Goal: Navigation & Orientation: Find specific page/section

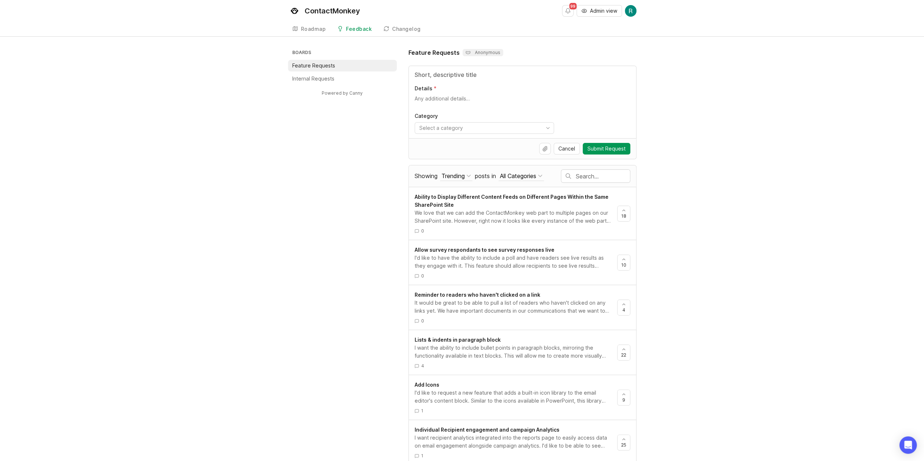
click at [534, 176] on div "All Categories" at bounding box center [518, 176] width 36 height 8
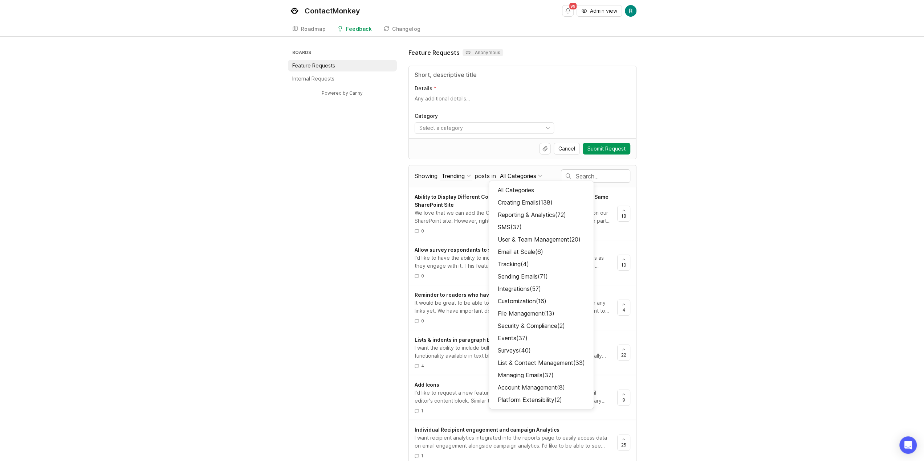
click at [458, 176] on div "Trending" at bounding box center [452, 176] width 23 height 8
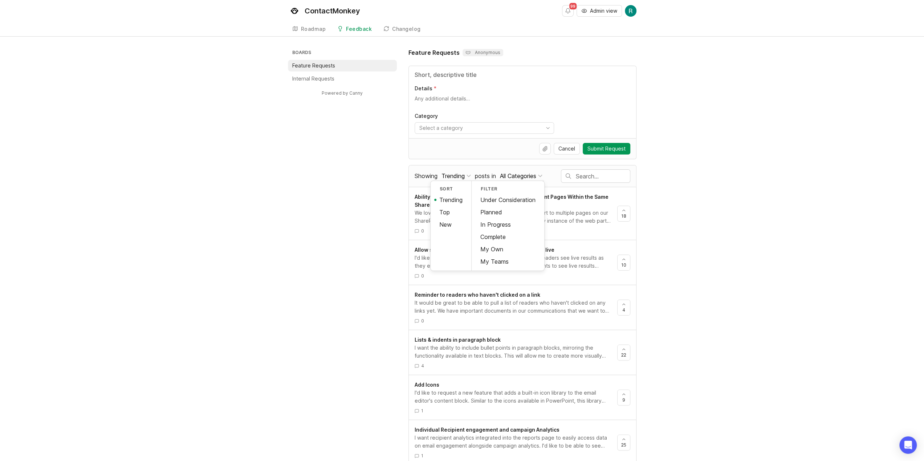
click at [505, 210] on div "Planned" at bounding box center [508, 212] width 73 height 12
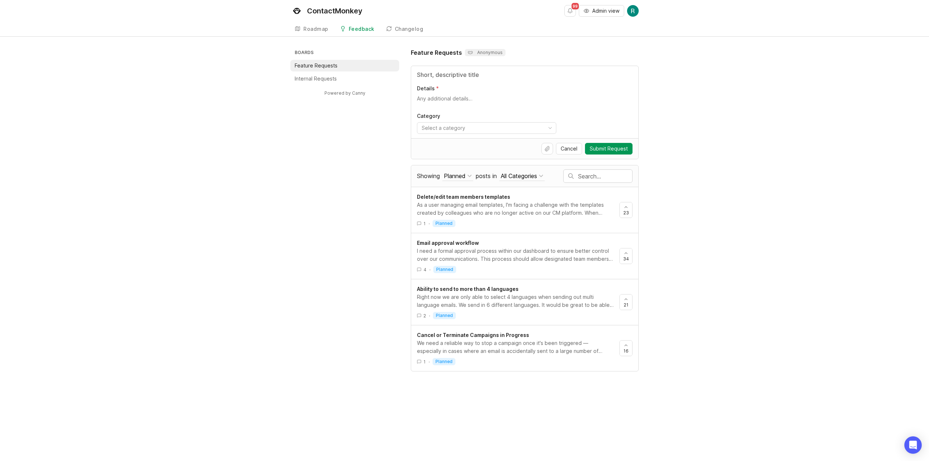
click at [473, 176] on button "Planned" at bounding box center [458, 176] width 31 height 10
click at [500, 223] on div "In Progress" at bounding box center [510, 225] width 73 height 12
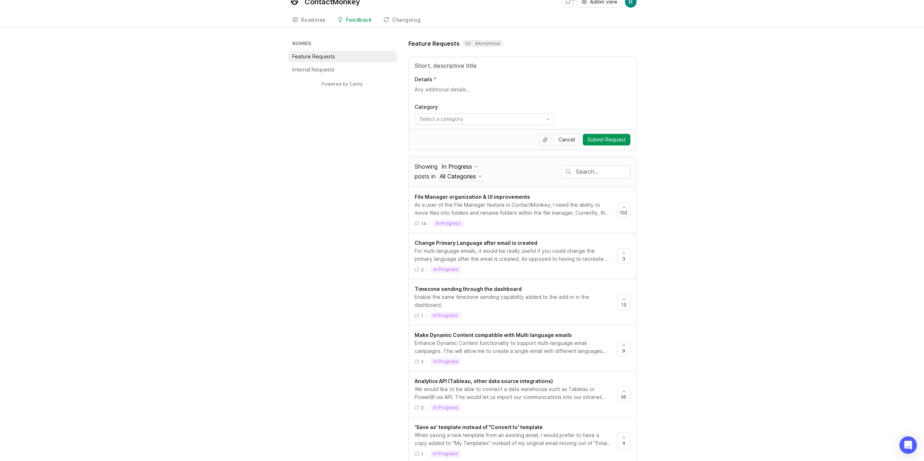
scroll to position [13, 0]
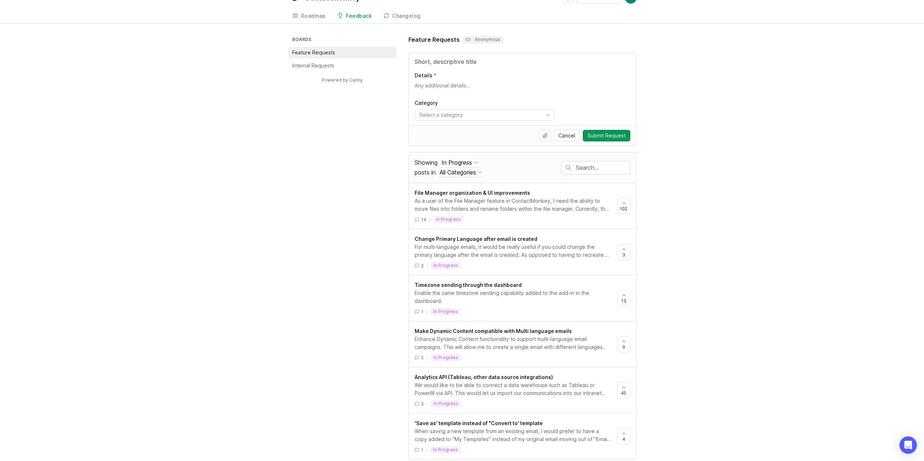
click at [475, 252] on div "For multi-language emails, it would be really useful if you could change the pr…" at bounding box center [513, 251] width 197 height 16
